Goal: Transaction & Acquisition: Purchase product/service

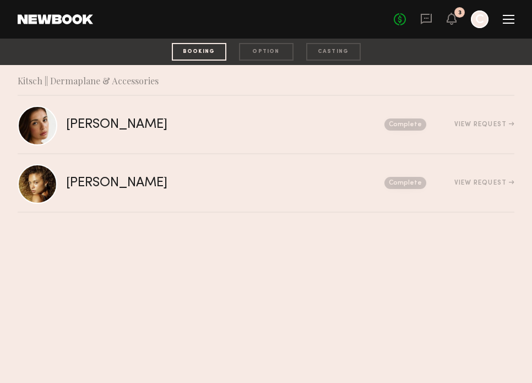
click at [479, 17] on div at bounding box center [480, 19] width 18 height 18
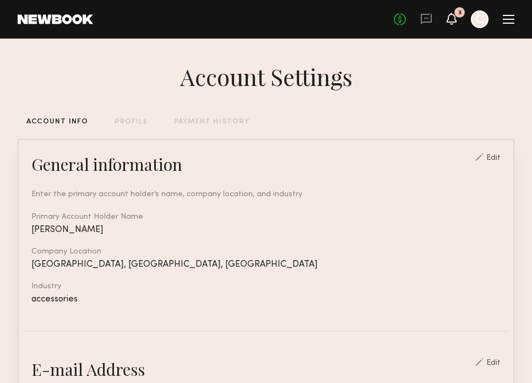
click at [447, 22] on icon at bounding box center [451, 18] width 9 height 8
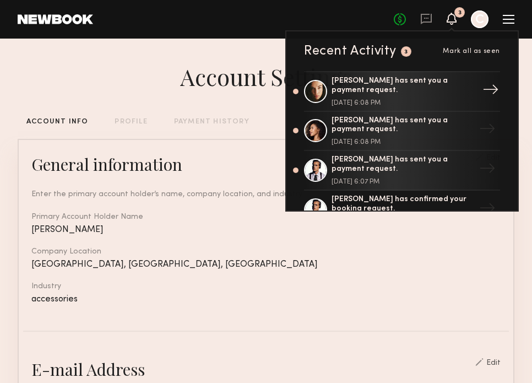
click at [375, 90] on div "[PERSON_NAME] has sent you a payment request." at bounding box center [402, 86] width 143 height 19
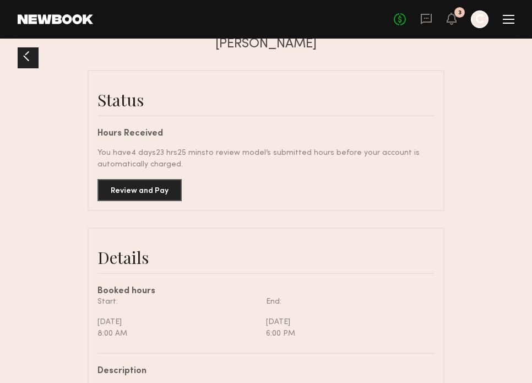
scroll to position [198, 0]
click at [156, 189] on button "Review and Pay" at bounding box center [139, 190] width 84 height 22
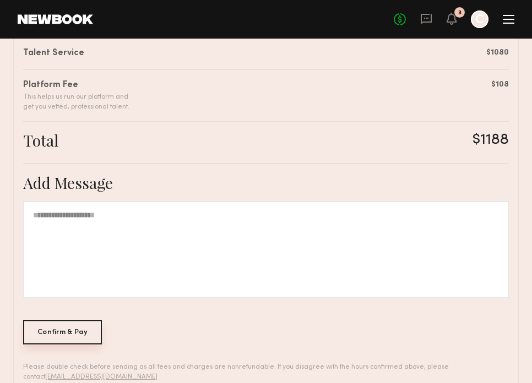
scroll to position [354, 0]
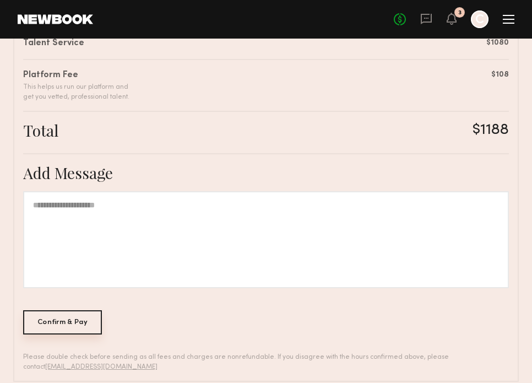
click at [78, 316] on div "Confirm & Pay" at bounding box center [62, 322] width 79 height 24
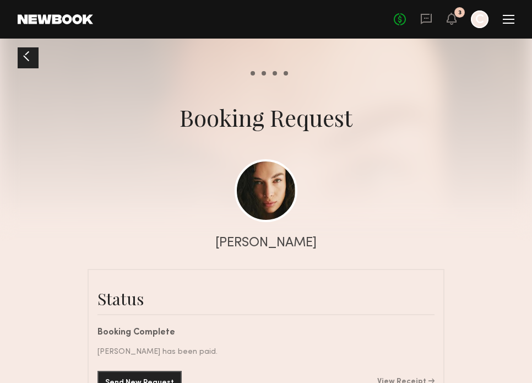
scroll to position [1130, 0]
click at [453, 14] on icon at bounding box center [451, 19] width 10 height 12
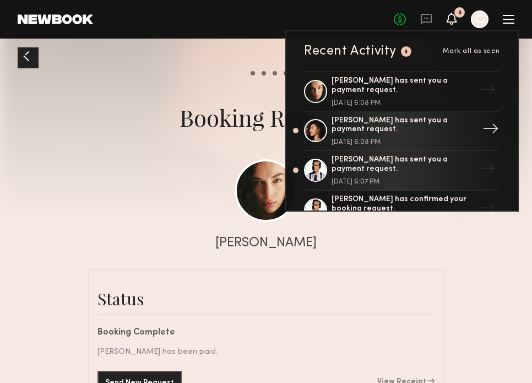
click at [389, 119] on div "[PERSON_NAME] has sent you a payment request." at bounding box center [402, 125] width 143 height 19
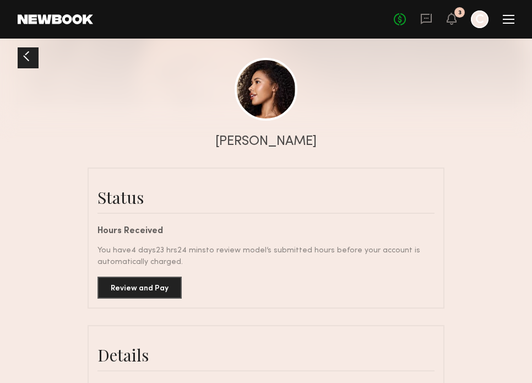
scroll to position [118, 0]
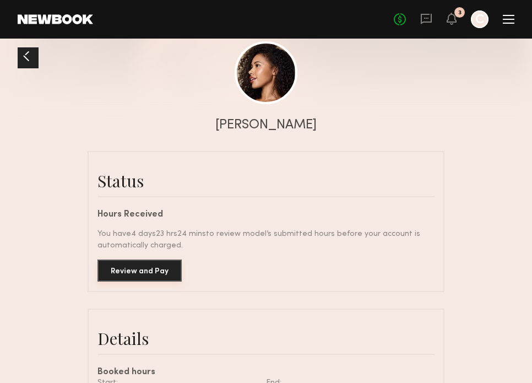
click at [150, 275] on button "Review and Pay" at bounding box center [139, 270] width 84 height 22
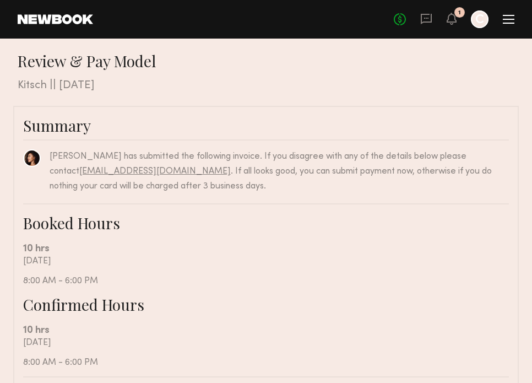
scroll to position [3, 0]
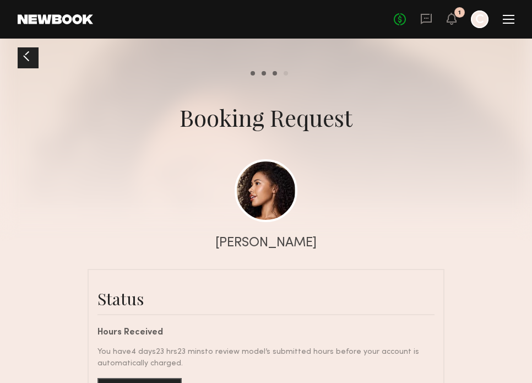
click at [267, 242] on div "[PERSON_NAME]" at bounding box center [265, 243] width 101 height 13
click at [268, 187] on link at bounding box center [265, 190] width 63 height 63
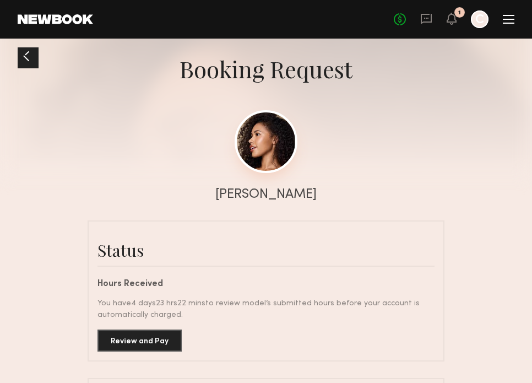
scroll to position [111, 0]
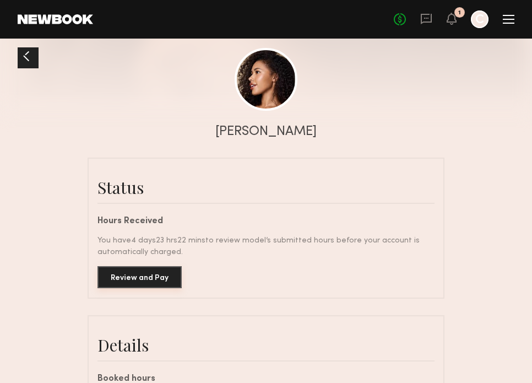
click at [135, 278] on button "Review and Pay" at bounding box center [139, 277] width 84 height 22
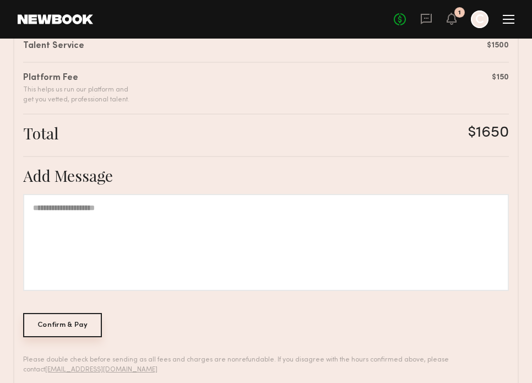
scroll to position [357, 0]
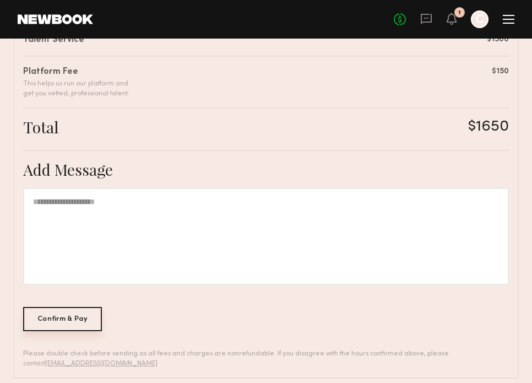
click at [66, 320] on div "Confirm & Pay" at bounding box center [62, 319] width 79 height 24
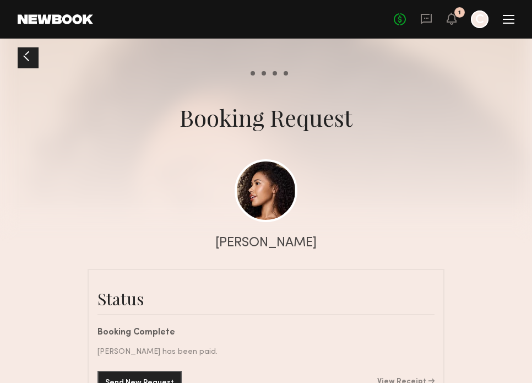
scroll to position [721, 0]
click at [443, 14] on div "No fees up to $5,000 1 C" at bounding box center [454, 19] width 121 height 18
click at [451, 20] on icon at bounding box center [451, 18] width 9 height 8
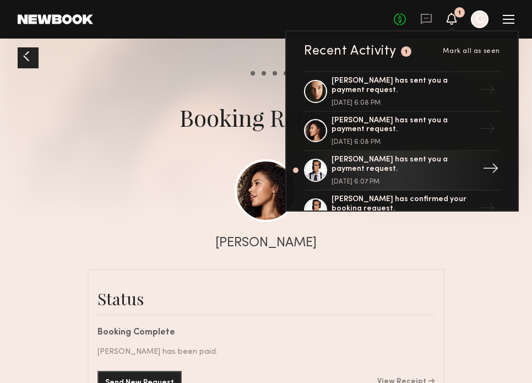
click at [368, 161] on div "[PERSON_NAME] has sent you a payment request." at bounding box center [402, 164] width 143 height 19
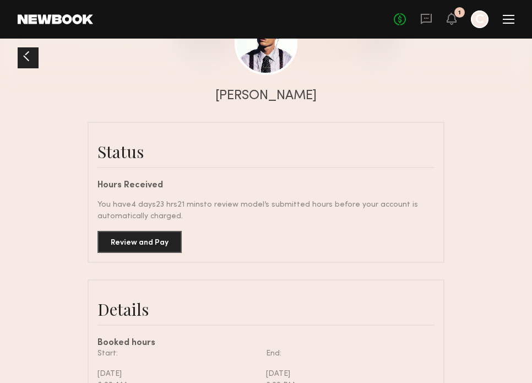
scroll to position [169, 0]
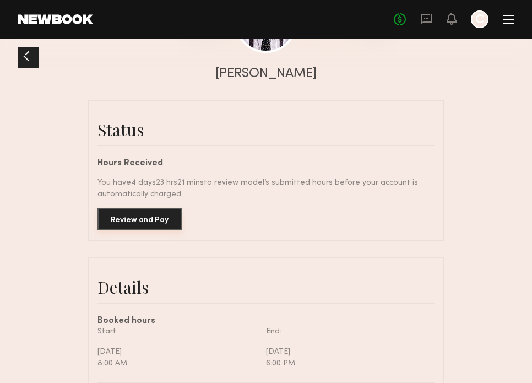
click at [156, 220] on button "Review and Pay" at bounding box center [139, 219] width 84 height 22
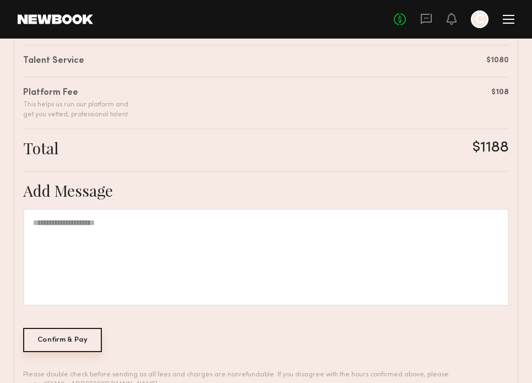
scroll to position [350, 0]
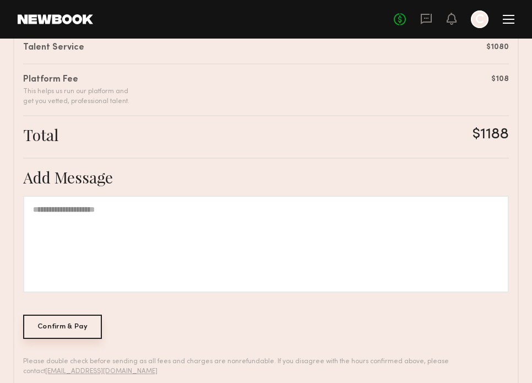
click at [66, 324] on div "Confirm & Pay" at bounding box center [62, 326] width 79 height 24
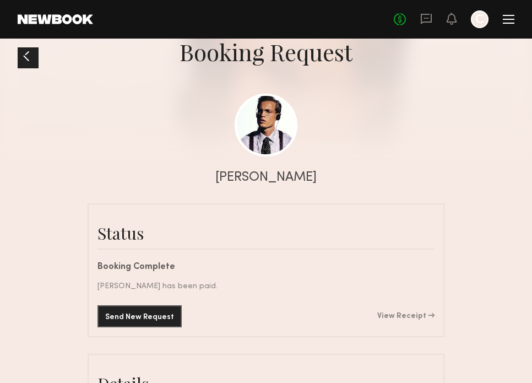
scroll to position [53, 0]
